Goal: Task Accomplishment & Management: Manage account settings

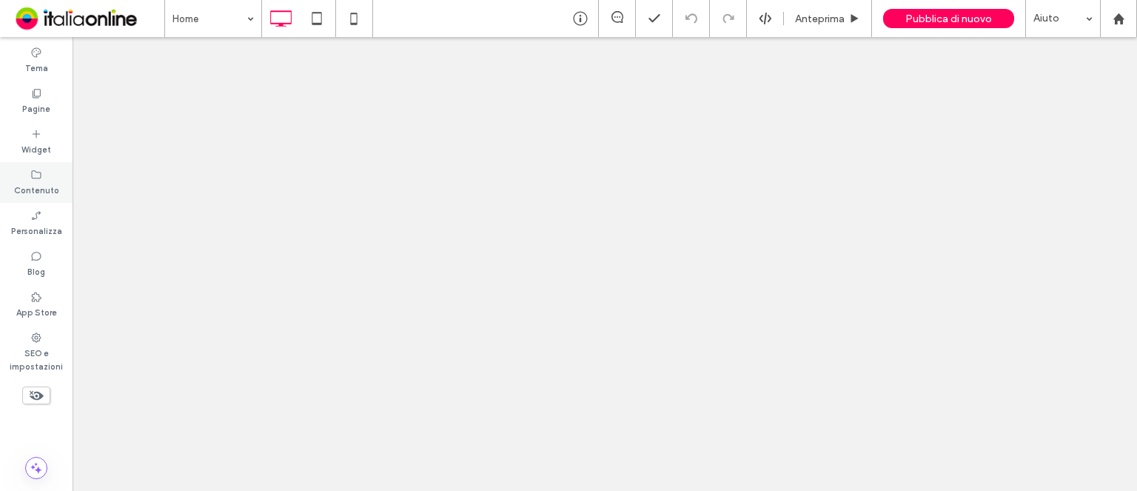
drag, startPoint x: 0, startPoint y: 0, endPoint x: 35, endPoint y: 178, distance: 181.8
click at [36, 178] on icon at bounding box center [36, 175] width 12 height 12
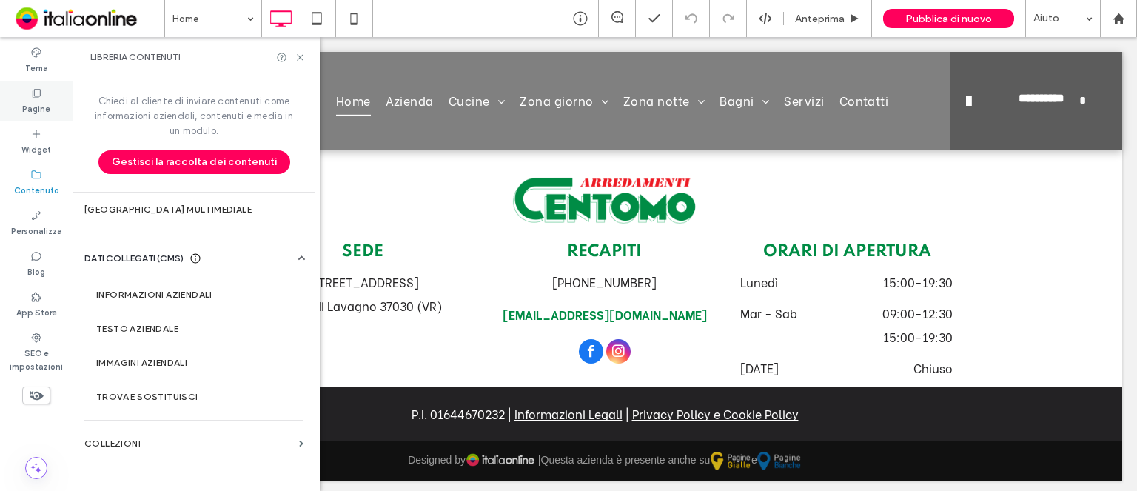
click at [33, 112] on label "Pagine" at bounding box center [36, 107] width 28 height 16
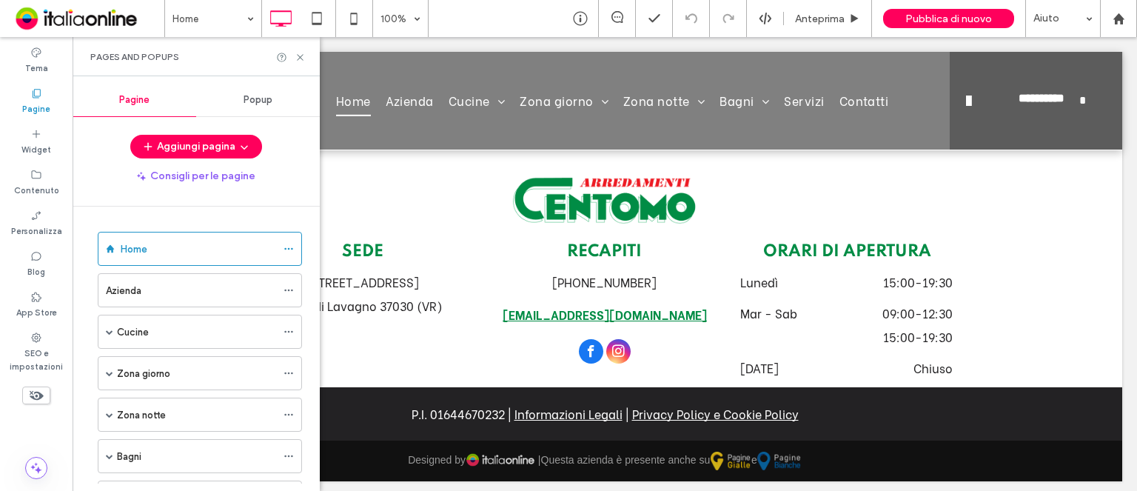
click at [255, 103] on span "Popup" at bounding box center [258, 100] width 29 height 12
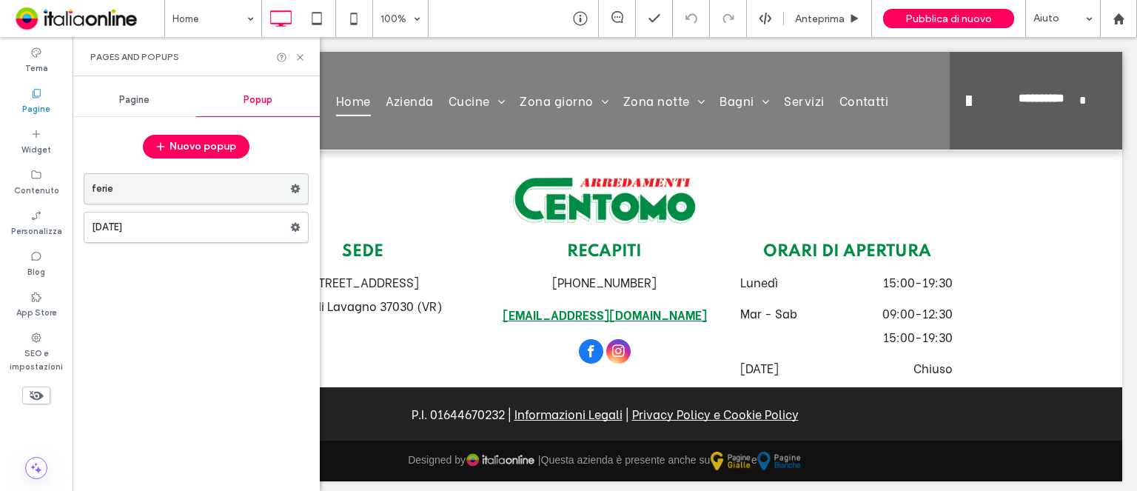
click at [261, 195] on label "ferie" at bounding box center [191, 189] width 198 height 30
click at [295, 187] on icon at bounding box center [295, 189] width 10 height 10
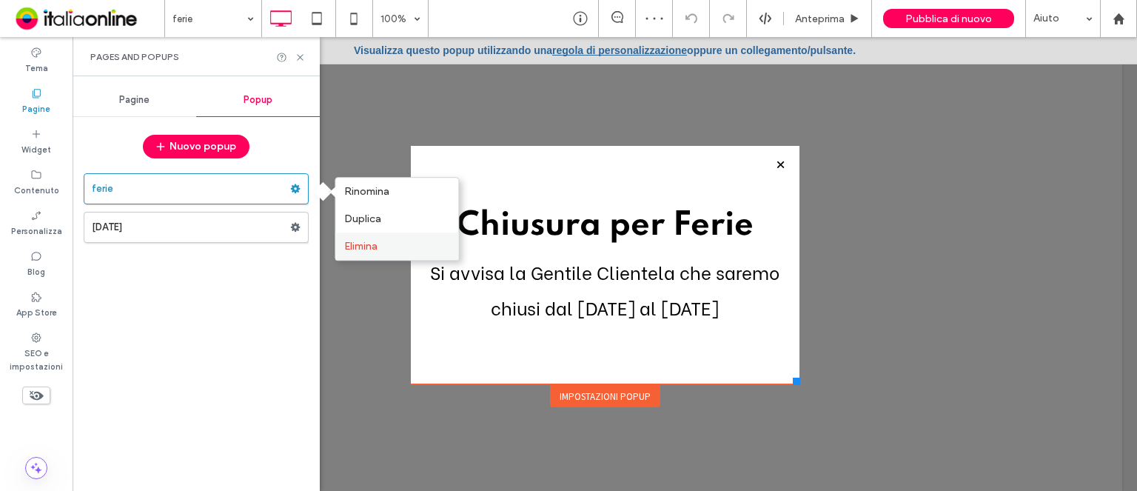
click at [363, 248] on span "Elimina" at bounding box center [360, 246] width 33 height 13
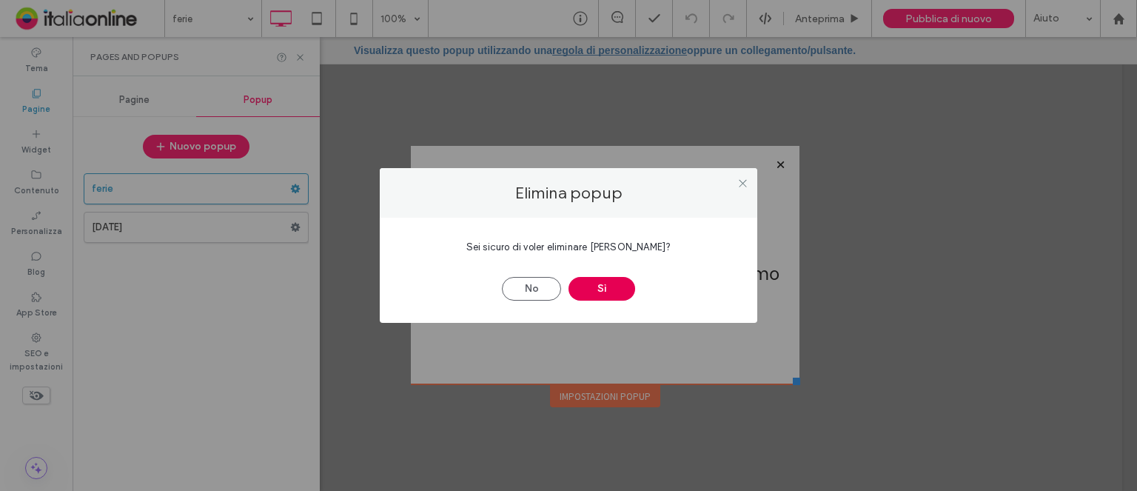
click at [612, 282] on button "Sì" at bounding box center [602, 289] width 67 height 24
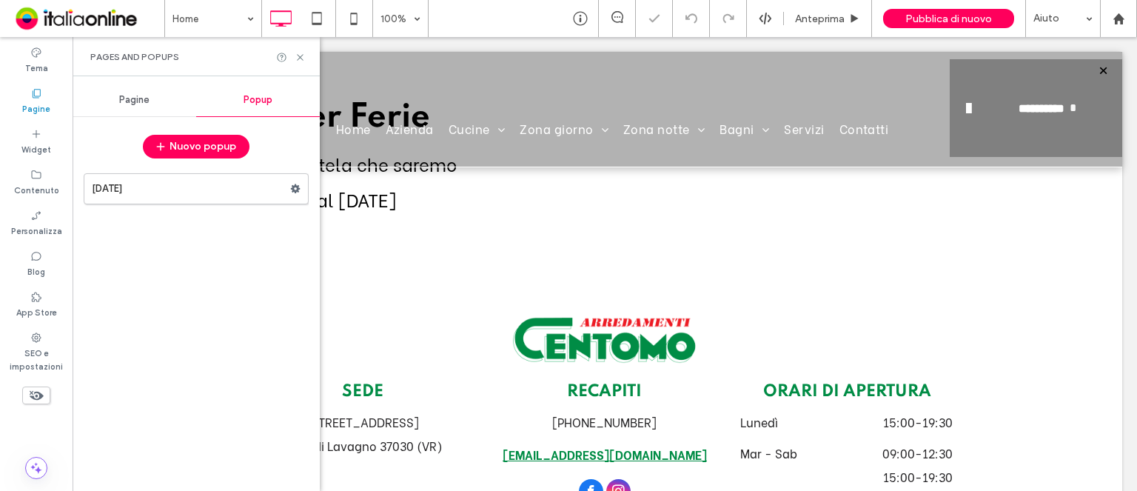
click at [297, 186] on div at bounding box center [568, 245] width 1137 height 491
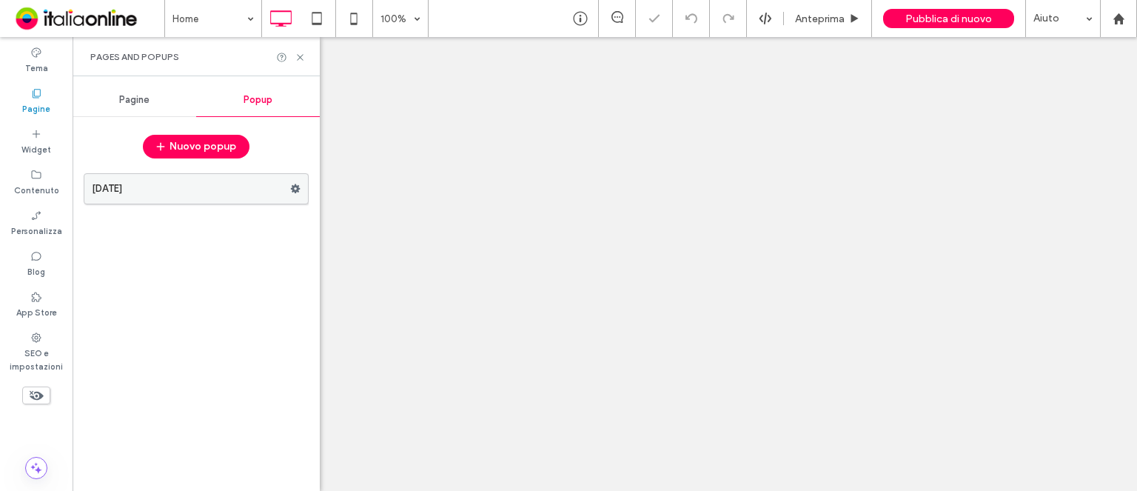
click at [295, 187] on icon at bounding box center [295, 189] width 10 height 10
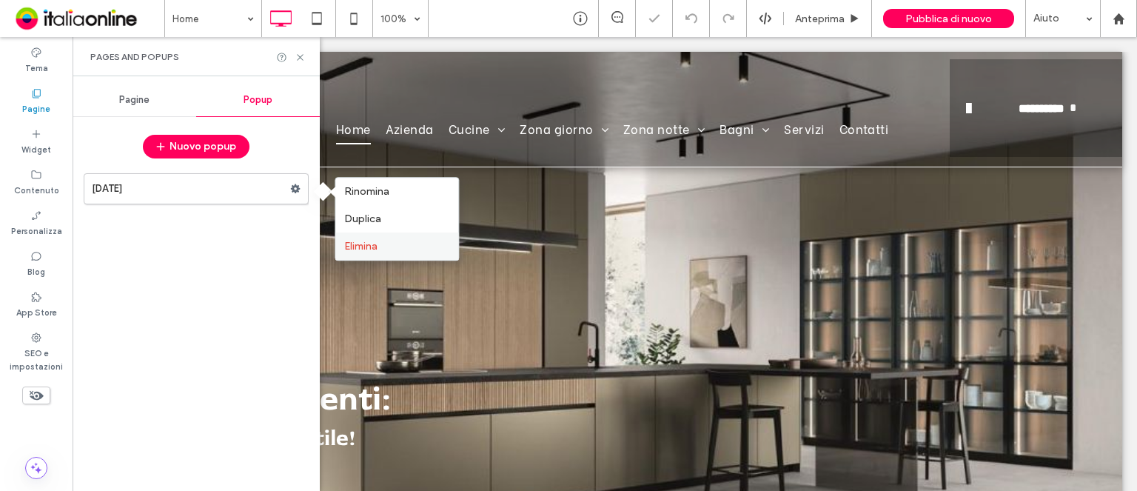
click at [387, 247] on label "Elimina" at bounding box center [396, 246] width 105 height 13
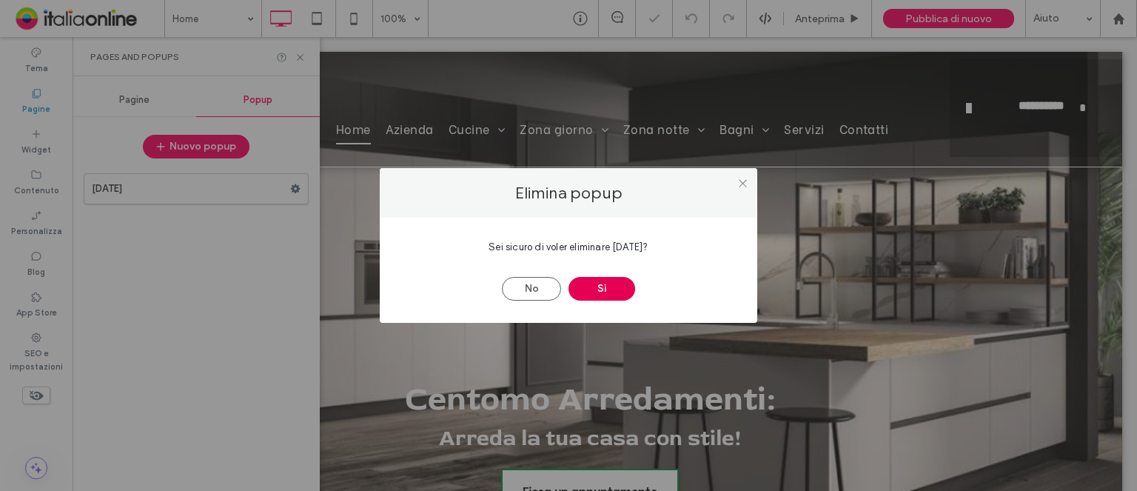
click at [593, 287] on button "Sì" at bounding box center [602, 289] width 67 height 24
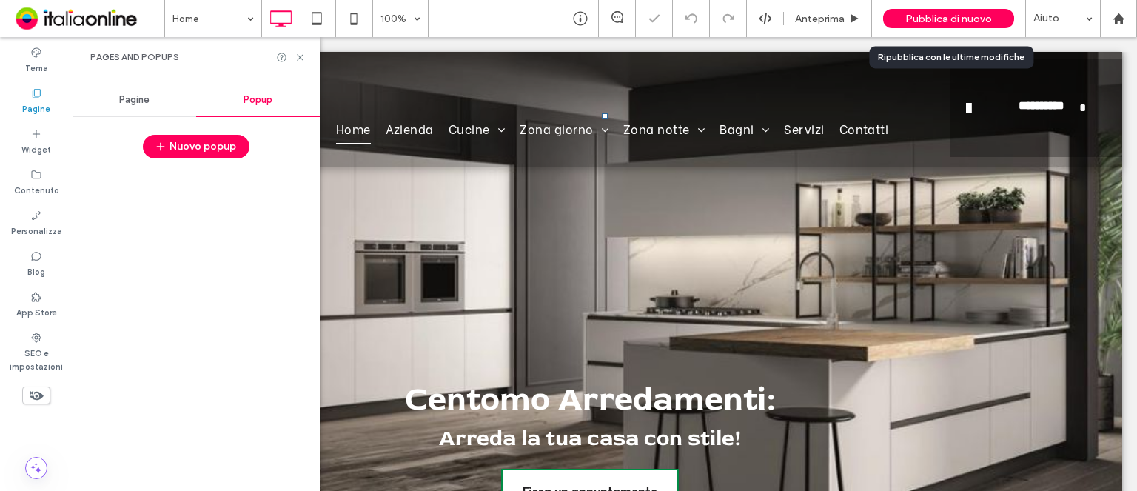
click at [942, 19] on span "Pubblica di nuovo" at bounding box center [948, 19] width 87 height 13
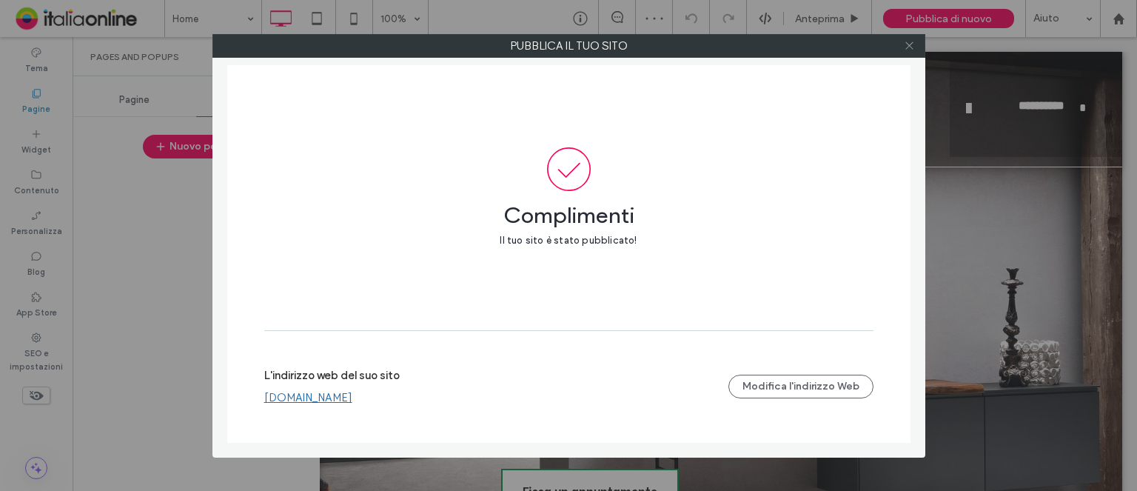
click at [909, 41] on icon at bounding box center [909, 45] width 11 height 11
